Goal: Task Accomplishment & Management: Use online tool/utility

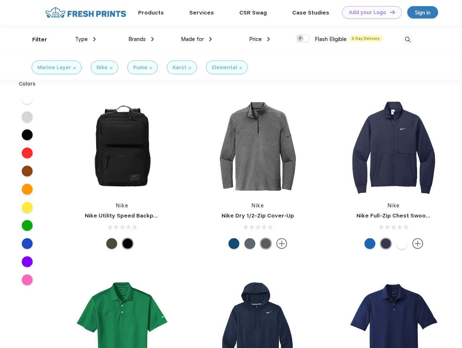
click at [369, 12] on link "Add your Logo Design Tool" at bounding box center [372, 12] width 60 height 13
click at [0, 0] on div "Design Tool" at bounding box center [0, 0] width 0 height 0
click at [389, 12] on link "Add your Logo Design Tool" at bounding box center [372, 12] width 60 height 13
click at [35, 40] on div "Filter" at bounding box center [39, 40] width 15 height 8
click at [86, 39] on span "Type" at bounding box center [81, 39] width 13 height 7
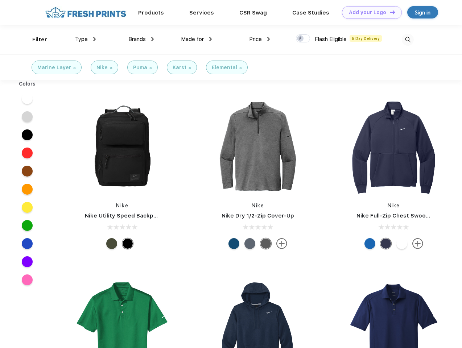
click at [141, 39] on span "Brands" at bounding box center [136, 39] width 17 height 7
click at [197, 39] on span "Made for" at bounding box center [192, 39] width 23 height 7
click at [260, 39] on span "Price" at bounding box center [255, 39] width 13 height 7
click at [303, 39] on div at bounding box center [303, 38] width 14 height 8
click at [301, 39] on input "checkbox" at bounding box center [298, 36] width 5 height 5
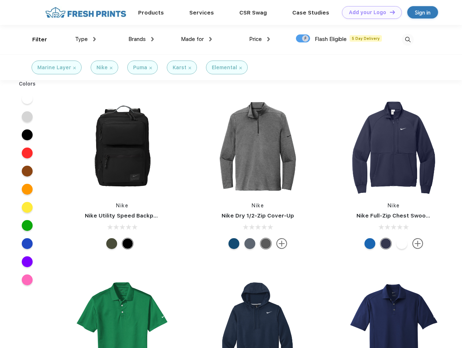
click at [408, 40] on img at bounding box center [408, 40] width 12 height 12
